Goal: Transaction & Acquisition: Purchase product/service

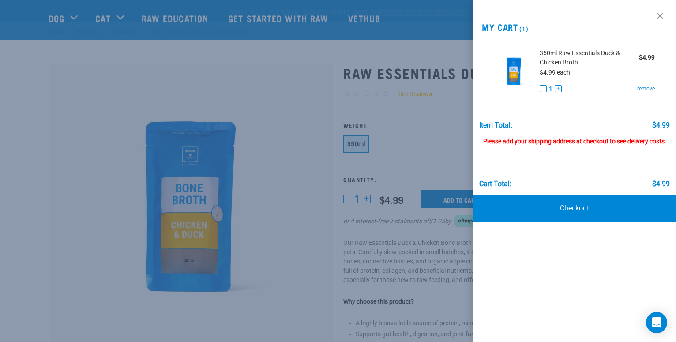
scroll to position [45, 0]
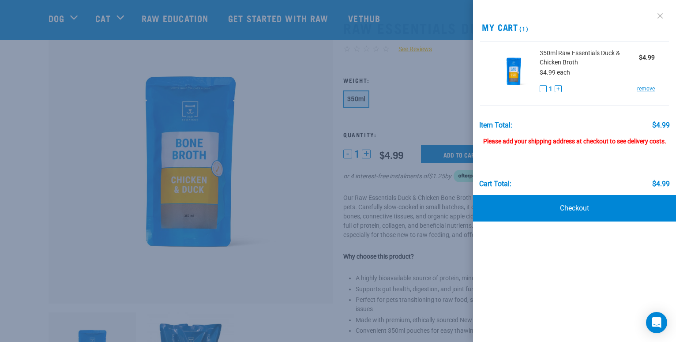
click at [662, 16] on link at bounding box center [660, 16] width 14 height 14
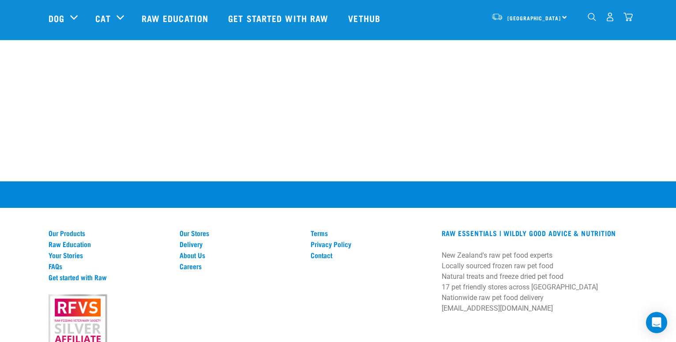
scroll to position [1304, 0]
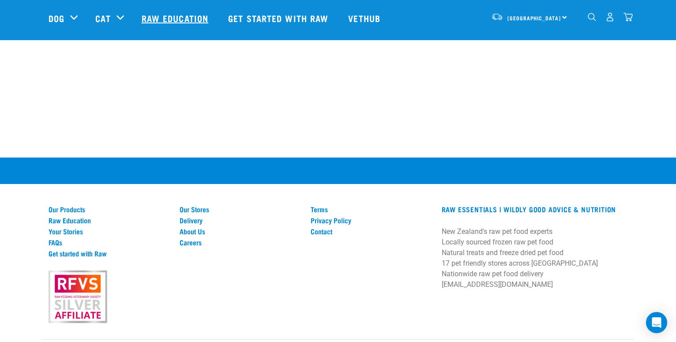
click at [194, 17] on link "Raw Education" at bounding box center [176, 17] width 86 height 35
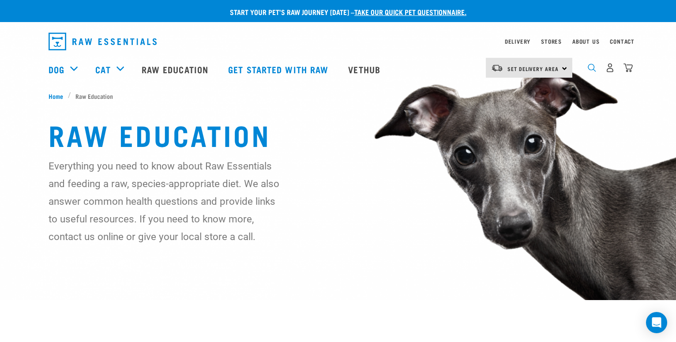
click at [592, 70] on img "dropdown navigation" at bounding box center [591, 67] width 8 height 8
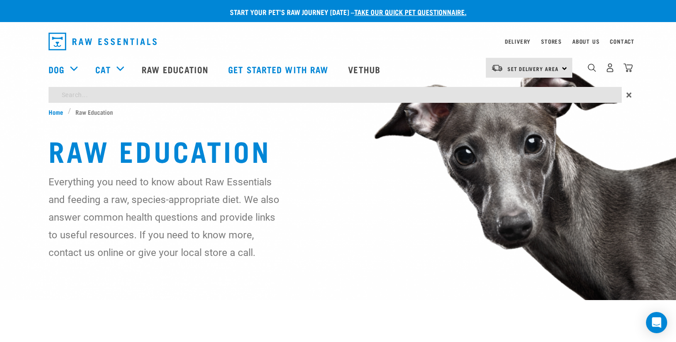
click at [118, 98] on input "search" at bounding box center [335, 95] width 573 height 16
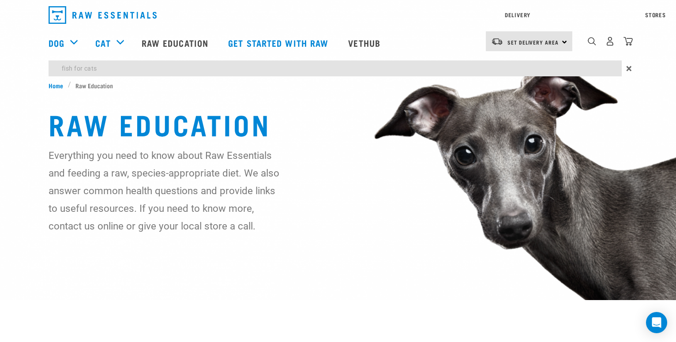
type input "fish for cats"
